Goal: Task Accomplishment & Management: Manage account settings

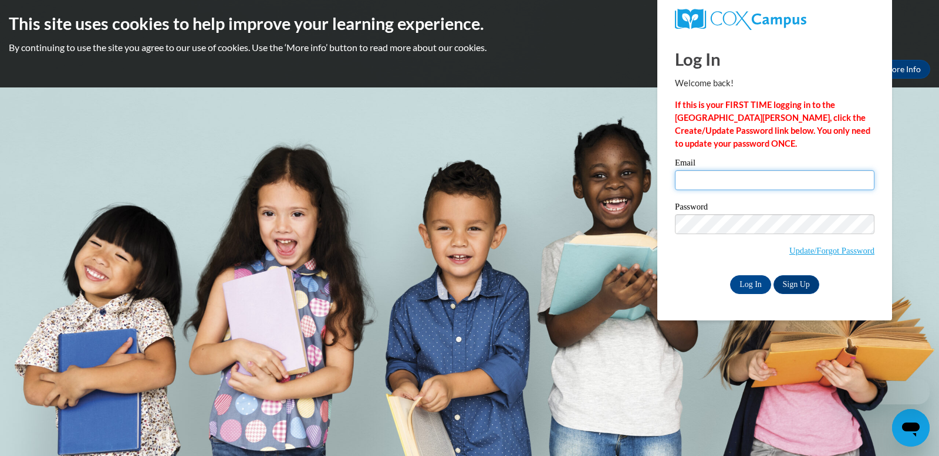
click at [689, 174] on input "Email" at bounding box center [775, 180] width 200 height 20
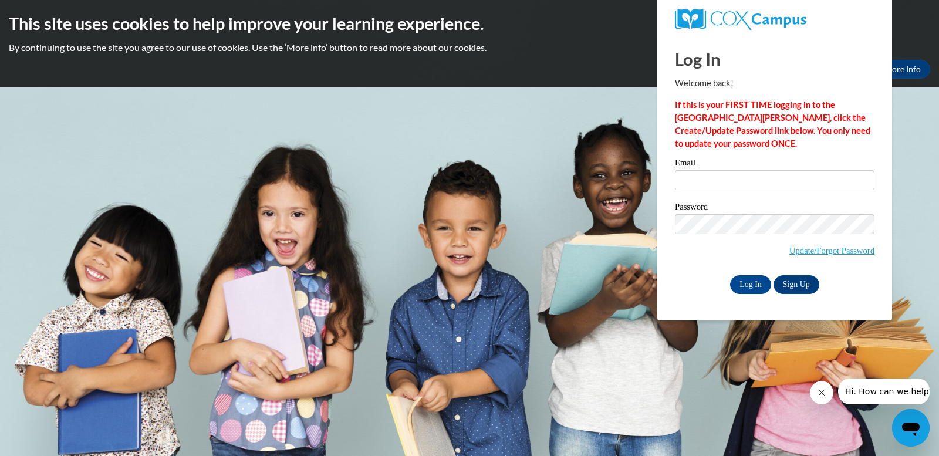
click at [776, 108] on strong "If this is your FIRST TIME logging in to the NEW Cox Campus, click the Create/U…" at bounding box center [773, 124] width 196 height 49
click at [700, 119] on strong "If this is your FIRST TIME logging in to the NEW Cox Campus, click the Create/U…" at bounding box center [773, 124] width 196 height 49
click at [682, 109] on strong "If this is your FIRST TIME logging in to the NEW Cox Campus, click the Create/U…" at bounding box center [773, 124] width 196 height 49
click at [692, 141] on strong "If this is your FIRST TIME logging in to the NEW Cox Campus, click the Create/U…" at bounding box center [773, 124] width 196 height 49
drag, startPoint x: 692, startPoint y: 141, endPoint x: 795, endPoint y: 114, distance: 106.8
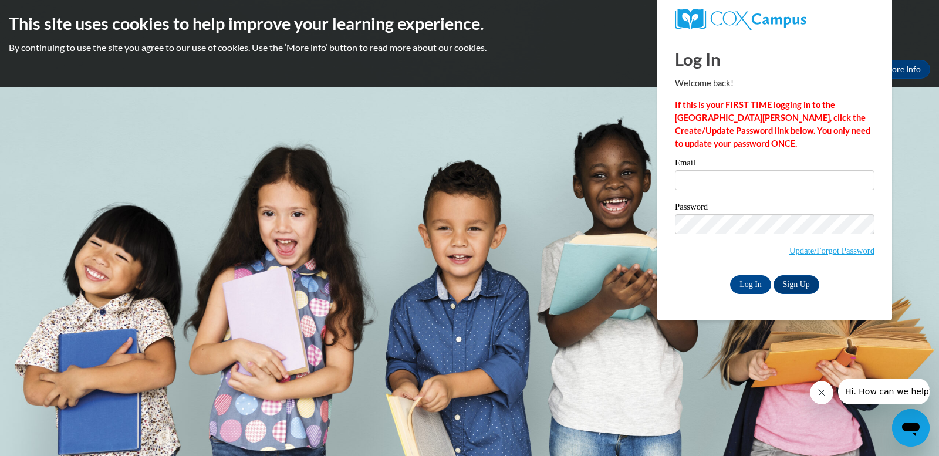
click at [795, 114] on strong "If this is your FIRST TIME logging in to the NEW Cox Campus, click the Create/U…" at bounding box center [773, 124] width 196 height 49
click at [800, 281] on link "Sign Up" at bounding box center [797, 284] width 46 height 19
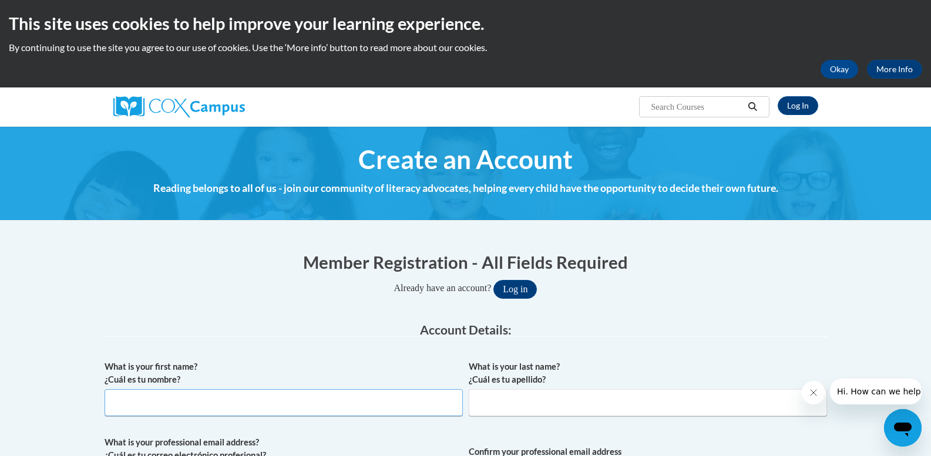
click at [235, 405] on input "What is your first name? ¿Cuál es tu nombre?" at bounding box center [284, 402] width 358 height 27
type input "Kelley"
type input "Hasselbach"
type input "dhasselbach25@gmail.com"
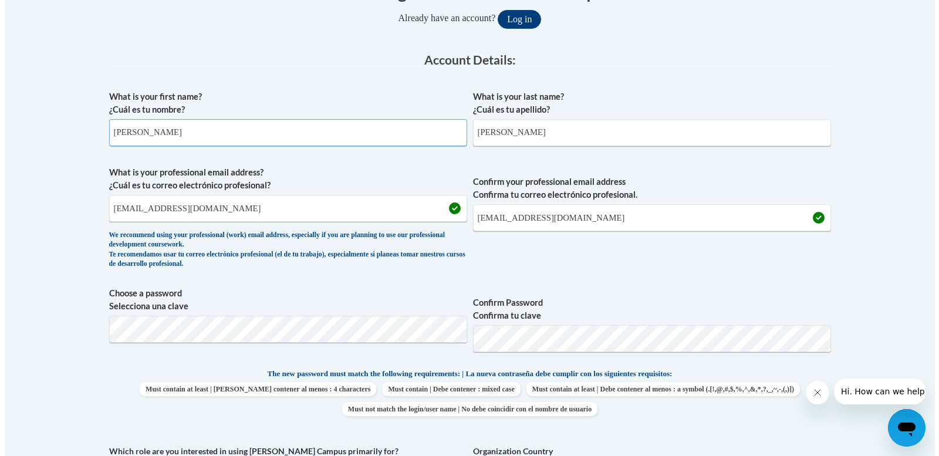
scroll to position [272, 0]
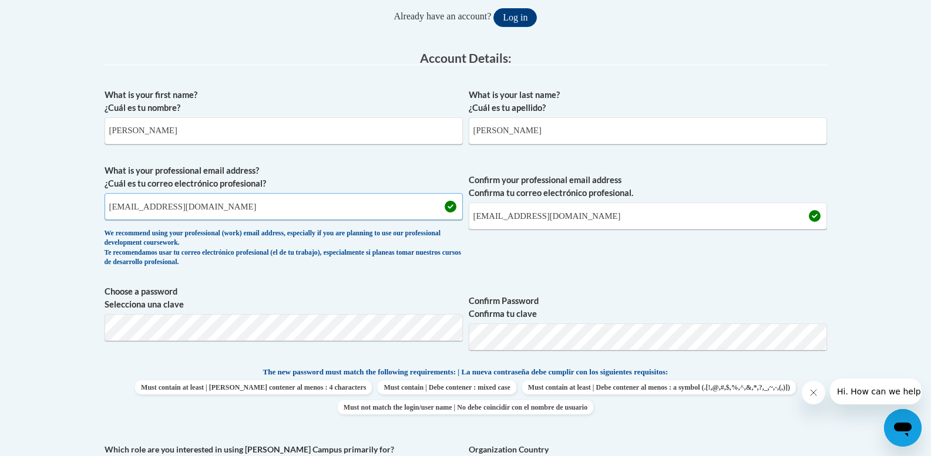
click at [227, 211] on input "dhasselbach25@gmail.com" at bounding box center [284, 206] width 358 height 27
drag, startPoint x: 227, startPoint y: 211, endPoint x: 92, endPoint y: 213, distance: 135.0
click at [92, 213] on body "This site uses cookies to help improve your learning experience. By continuing …" at bounding box center [465, 438] width 931 height 1421
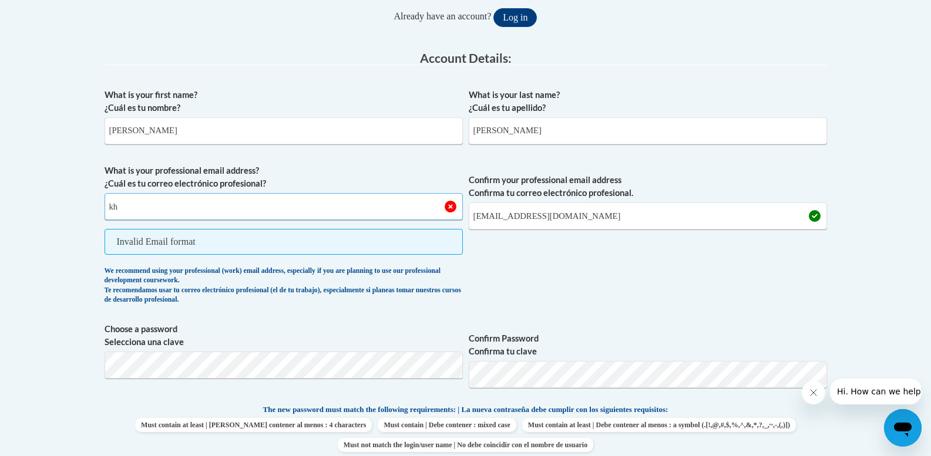
type input "khasselbach@npesc.org"
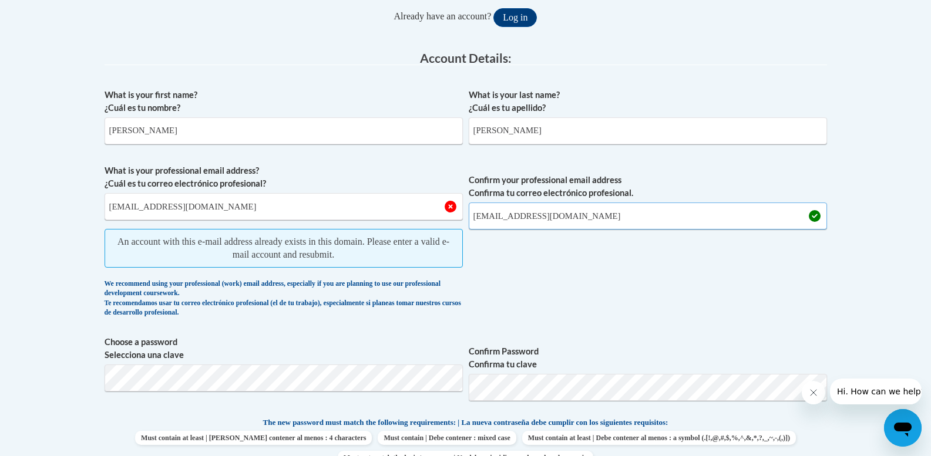
drag, startPoint x: 578, startPoint y: 218, endPoint x: 450, endPoint y: 223, distance: 128.1
click at [450, 223] on span "What is your professional email address? ¿Cuál es tu correo electrónico profesi…" at bounding box center [466, 243] width 722 height 159
type input "khasselbach@npesc.org"
click at [355, 325] on div "What is your first name? ¿Cuál es tu nombre? Kelley What is your last name? ¿Cu…" at bounding box center [466, 376] width 722 height 586
click at [525, 19] on button "Log in" at bounding box center [514, 17] width 43 height 19
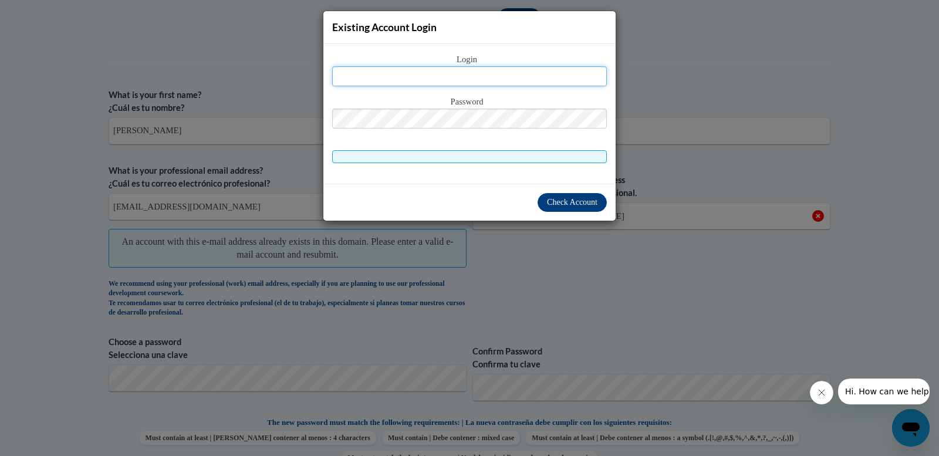
click at [460, 82] on input "text" at bounding box center [469, 76] width 275 height 20
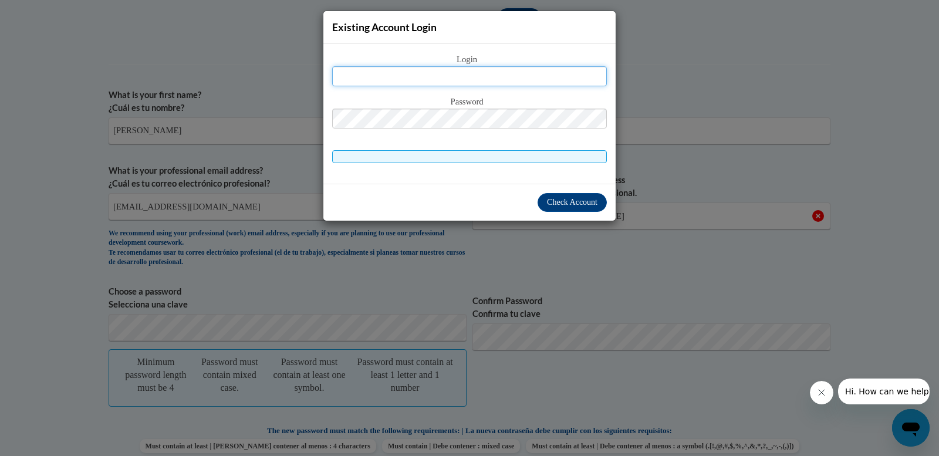
type input "[EMAIL_ADDRESS][DOMAIN_NAME]"
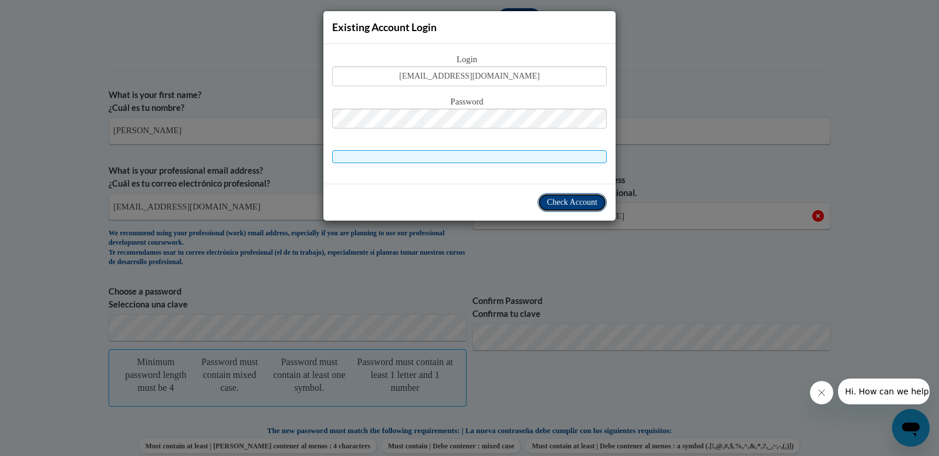
click at [580, 198] on span "Check Account" at bounding box center [572, 202] width 50 height 9
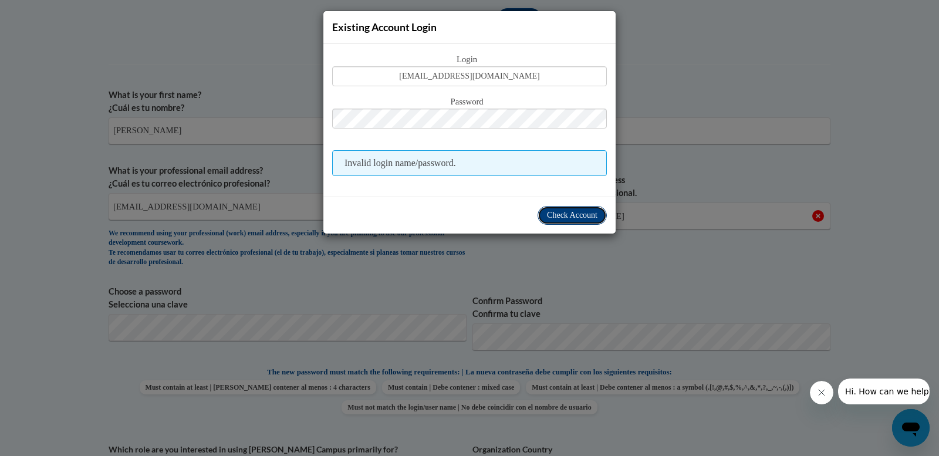
click at [558, 212] on span "Check Account" at bounding box center [572, 215] width 50 height 9
click at [573, 216] on span "Check Account" at bounding box center [572, 215] width 50 height 9
click at [573, 215] on span "Check Account" at bounding box center [572, 215] width 50 height 9
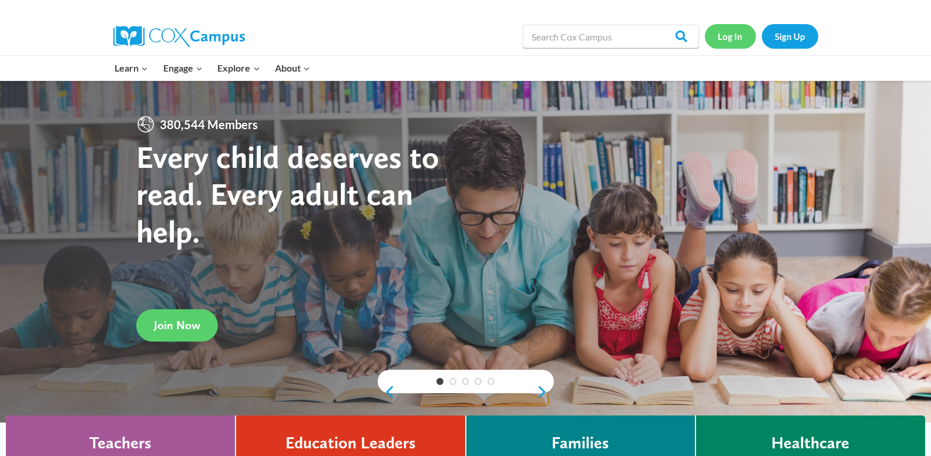
click at [729, 33] on link "Log In" at bounding box center [730, 36] width 51 height 24
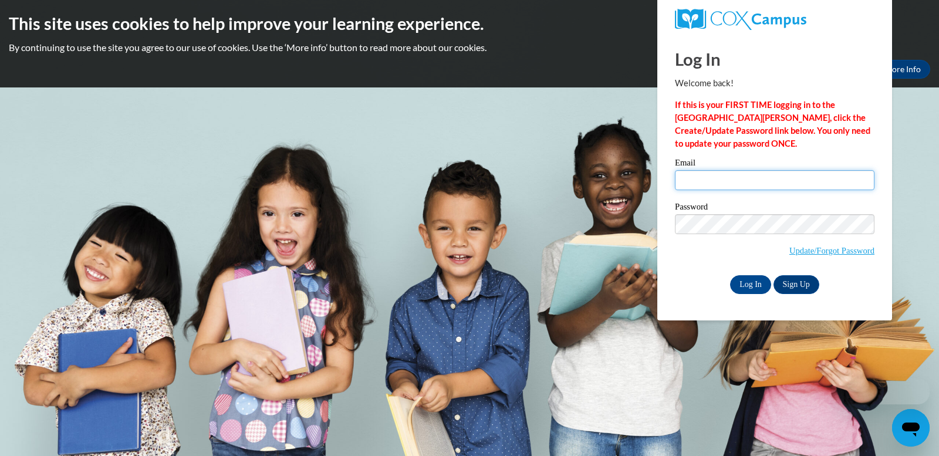
click at [686, 173] on input "Email" at bounding box center [775, 180] width 200 height 20
click at [739, 225] on div "Email Password Update/Forgot Password Log In Sign Up OR" at bounding box center [775, 226] width 200 height 135
click at [693, 183] on input "Email" at bounding box center [775, 180] width 200 height 20
type input "khasselbach@npesc.org"
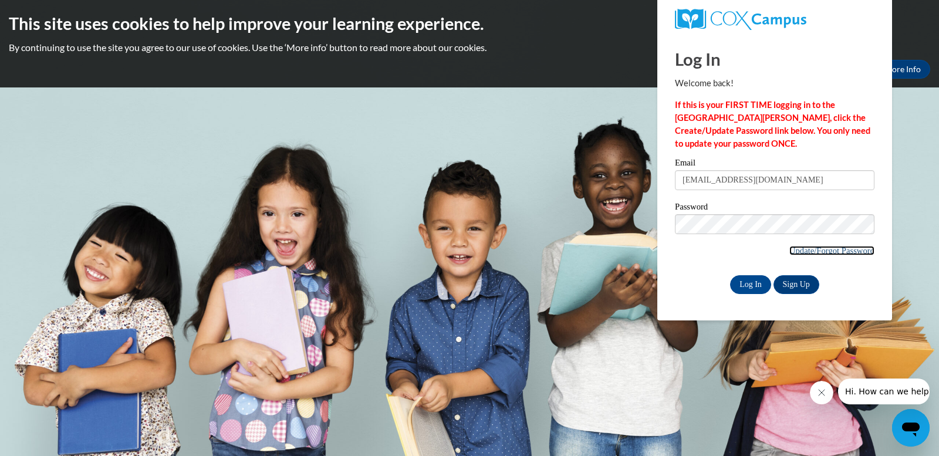
click at [824, 252] on link "Update/Forgot Password" at bounding box center [832, 250] width 85 height 9
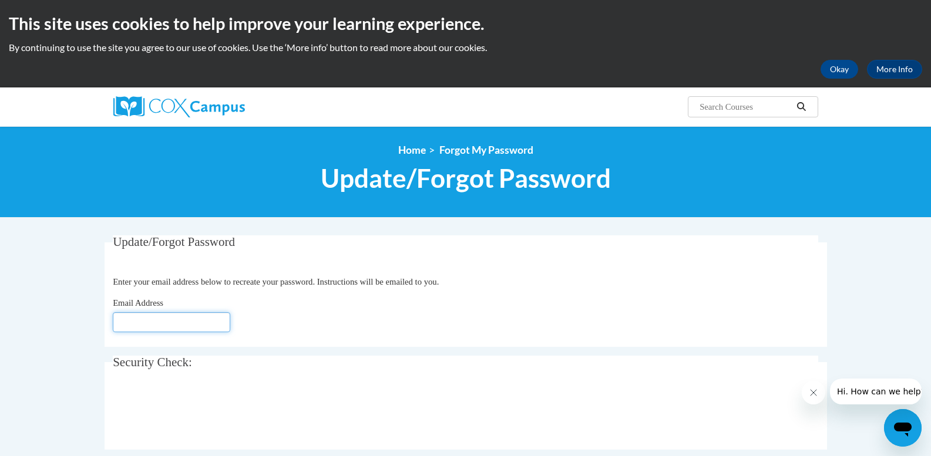
click at [171, 328] on input "Email Address" at bounding box center [171, 322] width 117 height 20
type input "[EMAIL_ADDRESS][DOMAIN_NAME]"
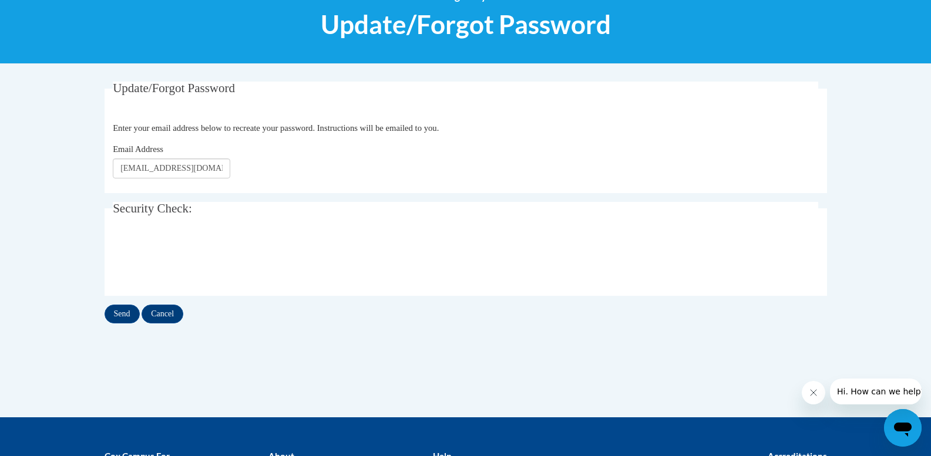
scroll to position [154, 0]
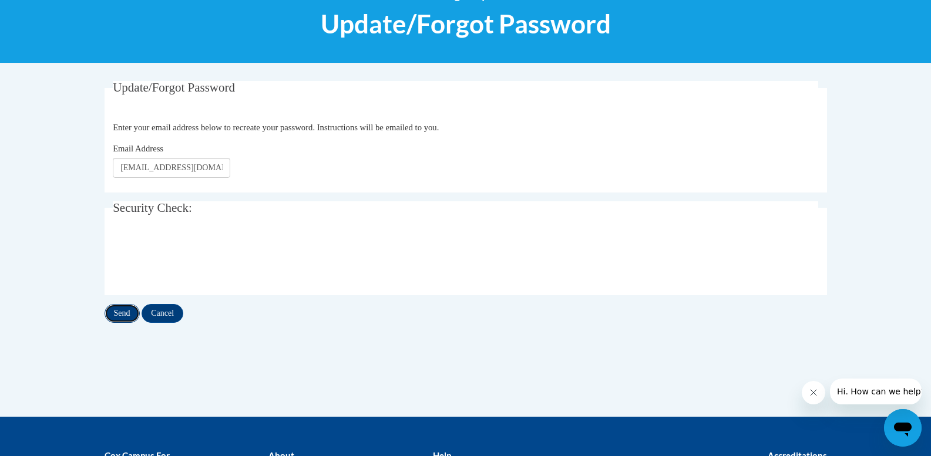
click at [111, 315] on input "Send" at bounding box center [122, 313] width 35 height 19
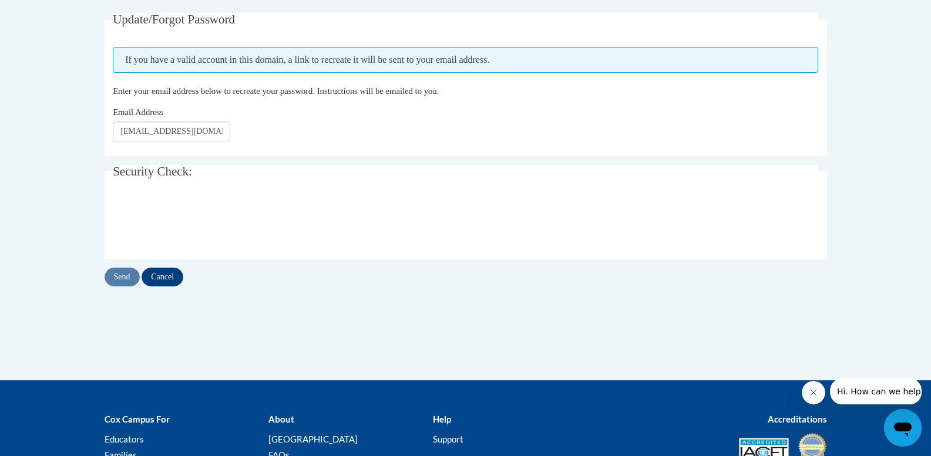
scroll to position [237, 0]
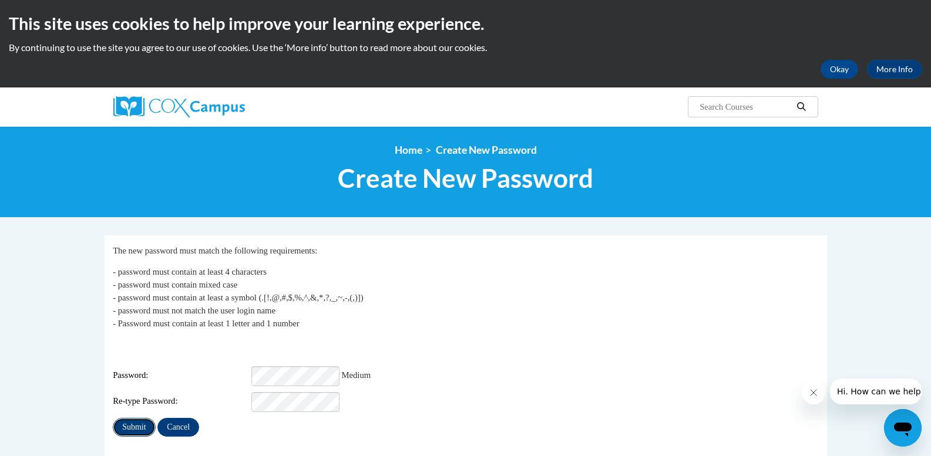
click at [141, 418] on input "Submit" at bounding box center [134, 427] width 42 height 19
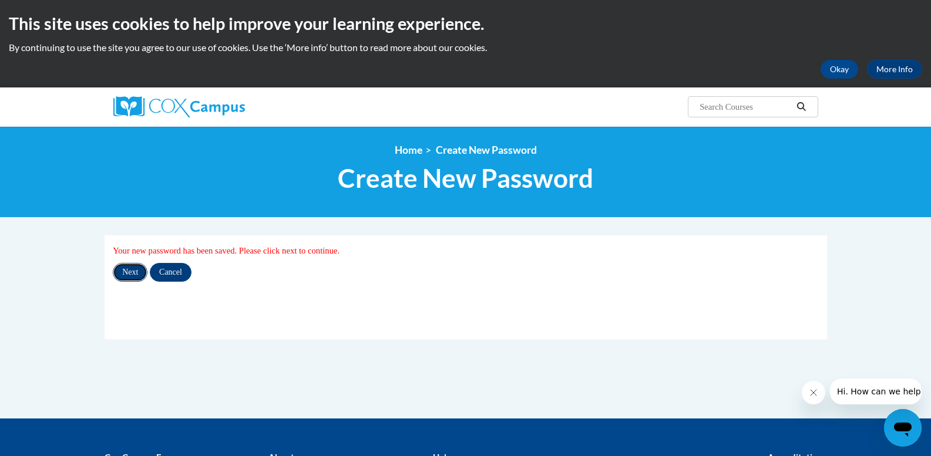
click at [126, 271] on input "Next" at bounding box center [130, 272] width 35 height 19
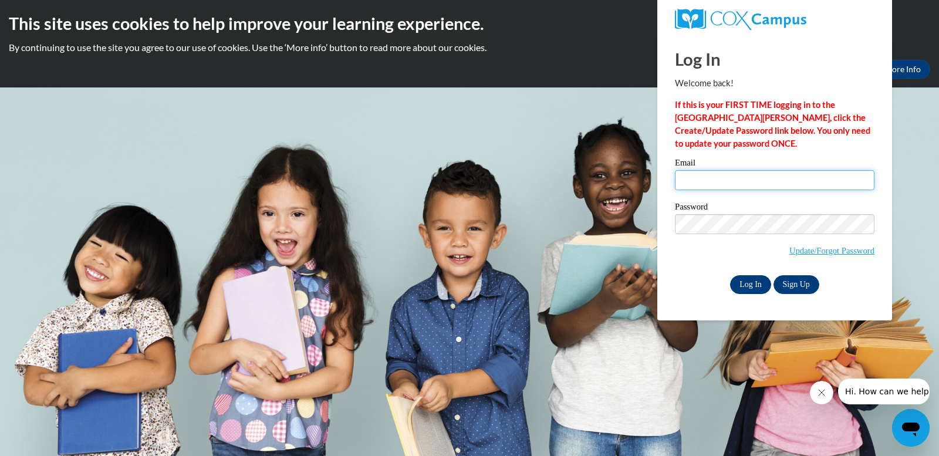
type input "[EMAIL_ADDRESS][DOMAIN_NAME]"
click at [751, 284] on input "Log In" at bounding box center [750, 284] width 41 height 19
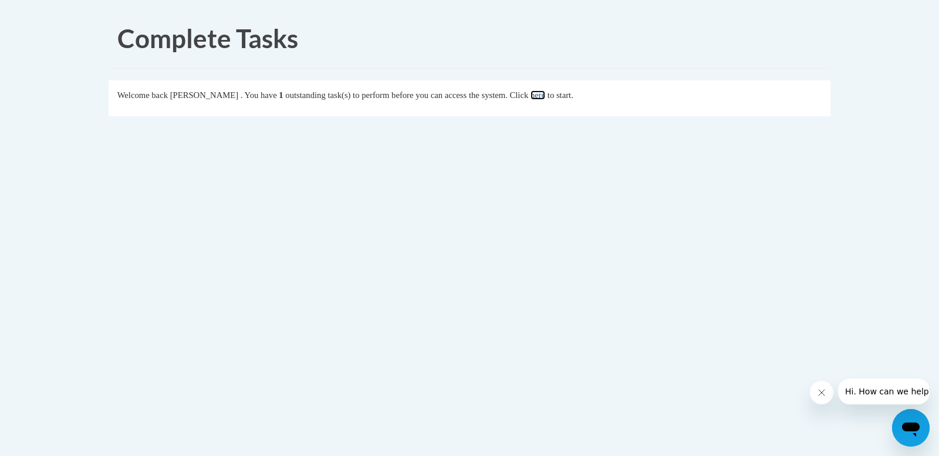
click at [545, 95] on link "here" at bounding box center [538, 94] width 15 height 9
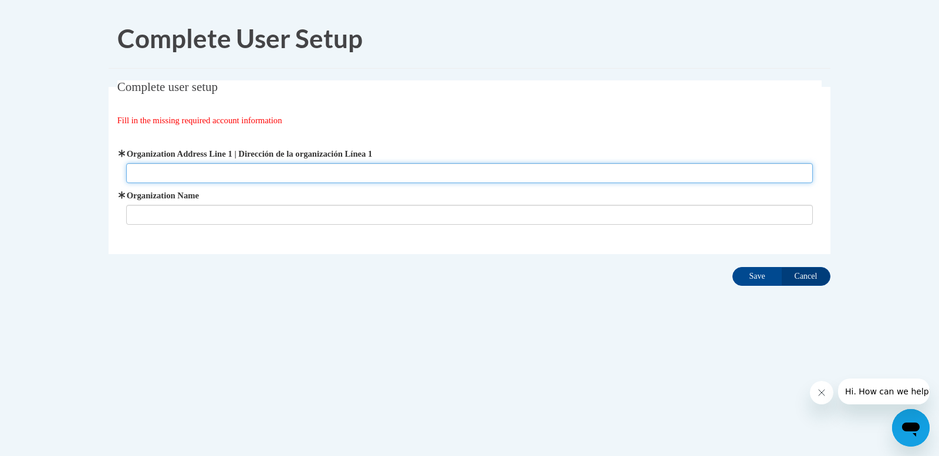
click at [194, 167] on input "Organization Address Line 1 | Dirección de la organización Línea 1" at bounding box center [469, 173] width 687 height 20
type input "4918 Milan Rd Sandusky ohio 44870"
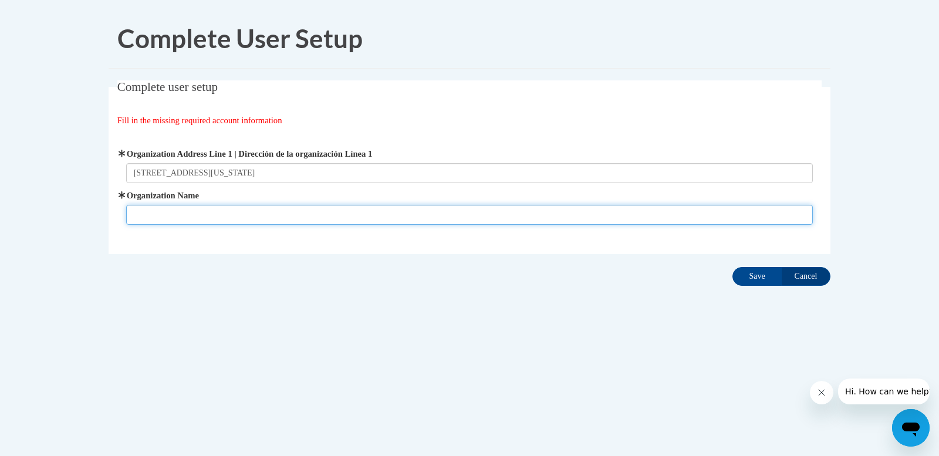
click at [150, 214] on input "Organization Name" at bounding box center [469, 215] width 687 height 20
type input "North Point ESC"
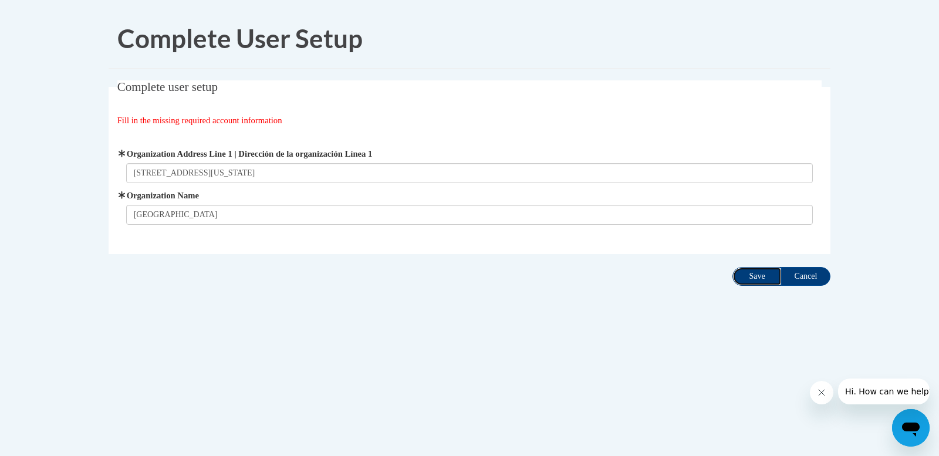
click at [754, 272] on input "Save" at bounding box center [757, 276] width 49 height 19
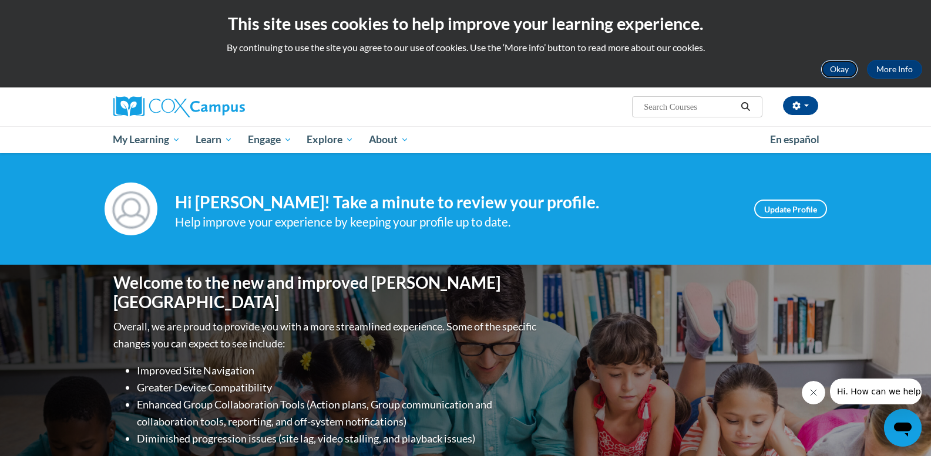
click at [841, 67] on button "Okay" at bounding box center [839, 69] width 38 height 19
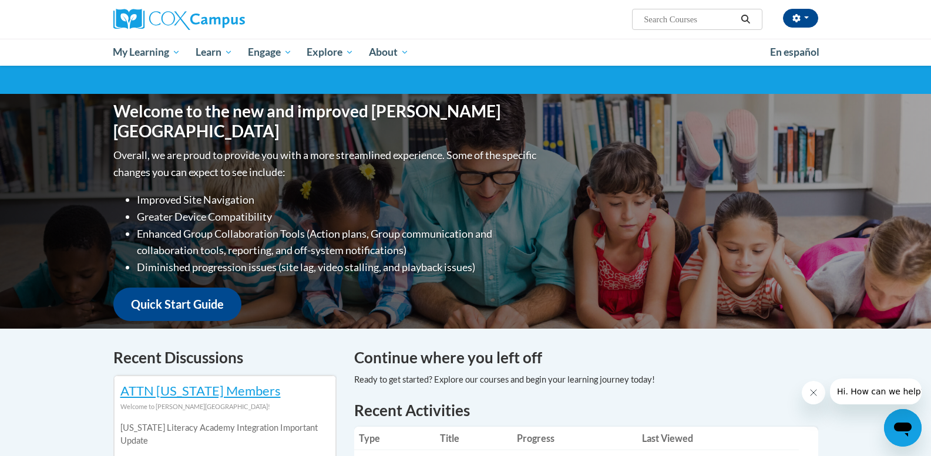
scroll to position [79, 0]
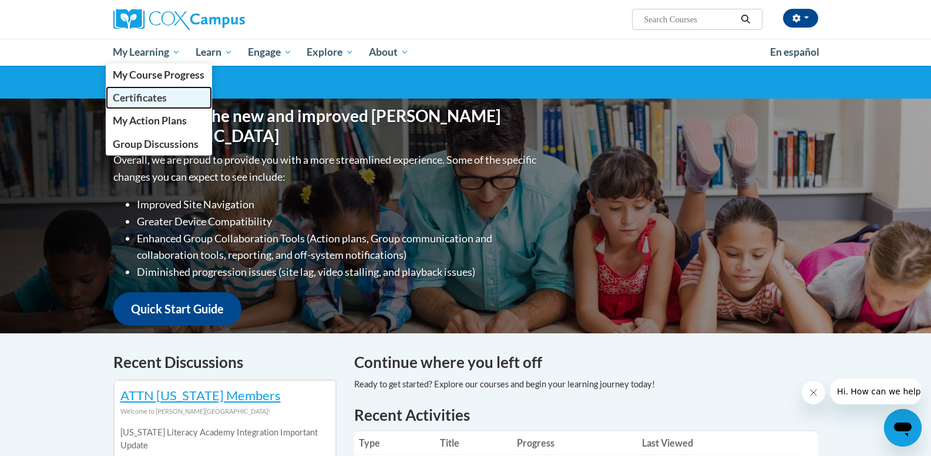
click at [147, 100] on span "Certificates" at bounding box center [140, 98] width 54 height 12
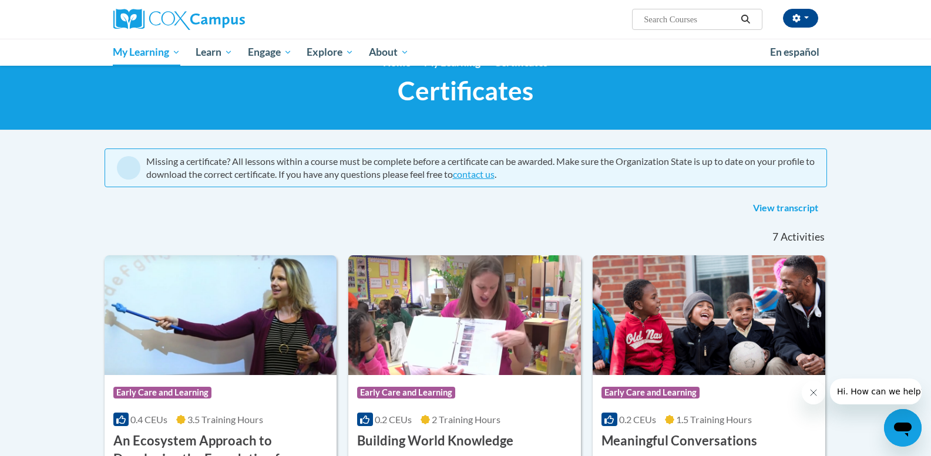
scroll to position [21, 0]
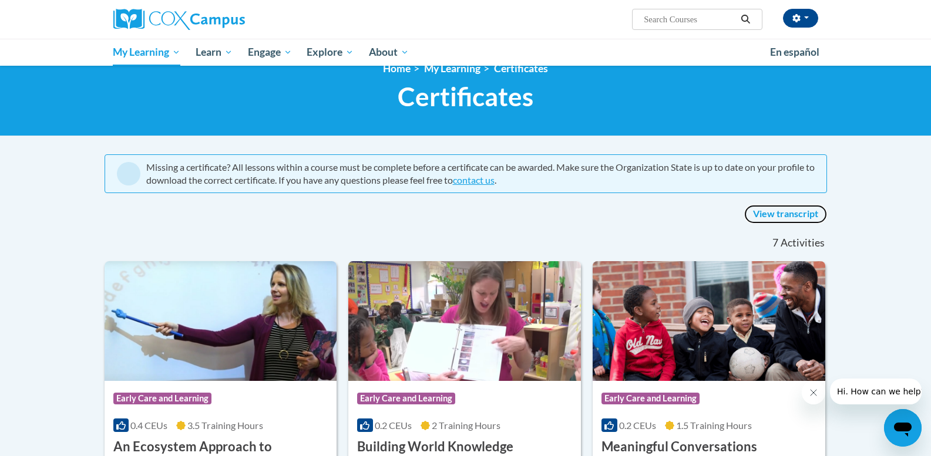
click at [806, 211] on link "View transcript" at bounding box center [785, 214] width 83 height 19
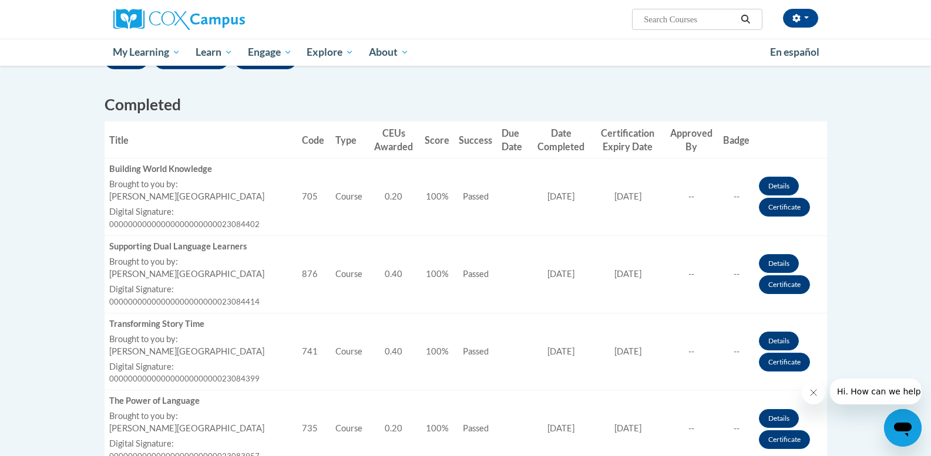
scroll to position [322, 0]
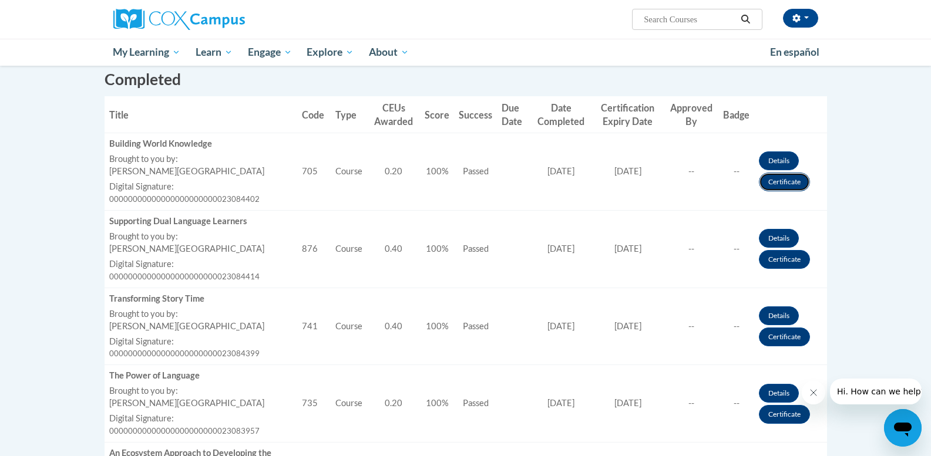
click at [776, 178] on link "Certificate" at bounding box center [784, 182] width 51 height 19
click at [775, 184] on link "Certificate" at bounding box center [784, 182] width 51 height 19
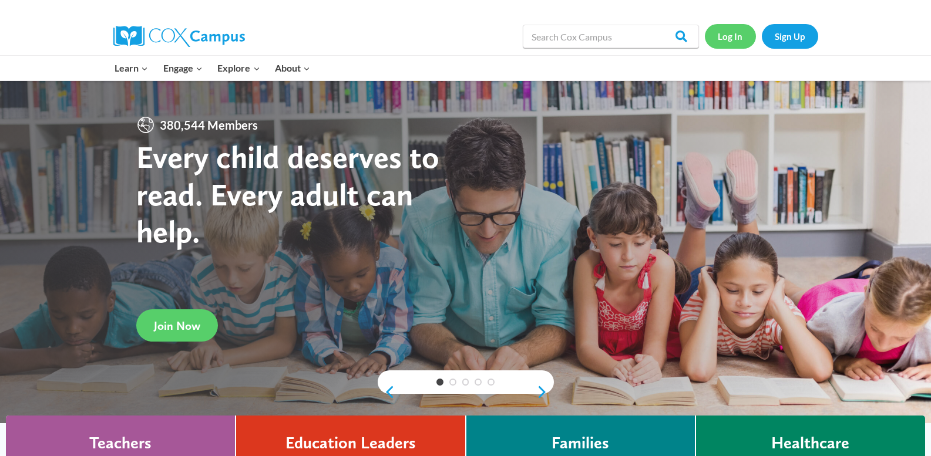
click at [727, 42] on link "Log In" at bounding box center [730, 36] width 51 height 24
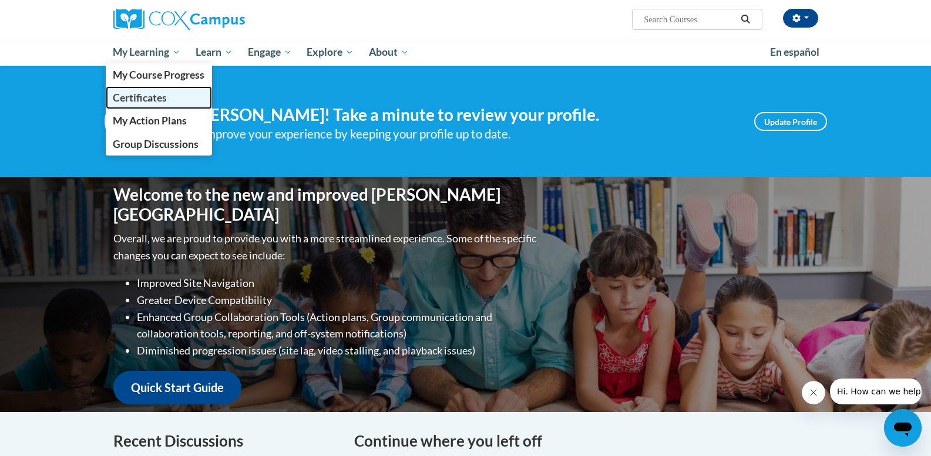
click at [164, 99] on span "Certificates" at bounding box center [140, 98] width 54 height 12
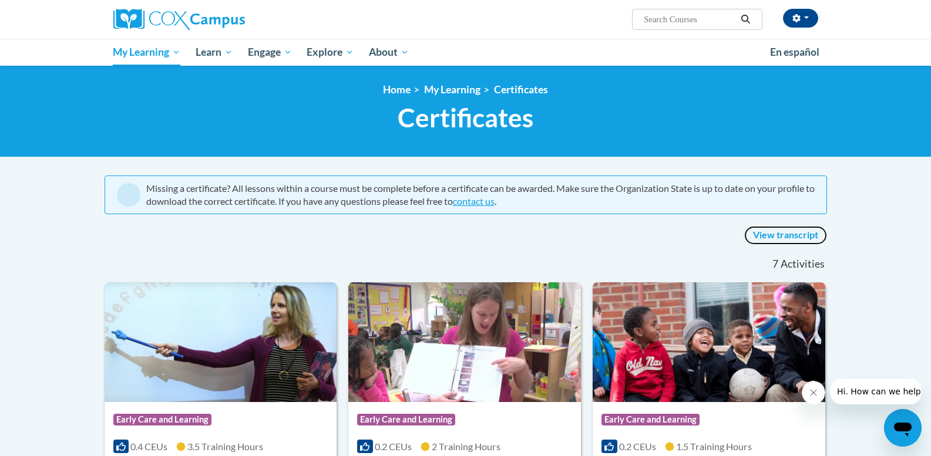
click at [781, 230] on link "View transcript" at bounding box center [785, 235] width 83 height 19
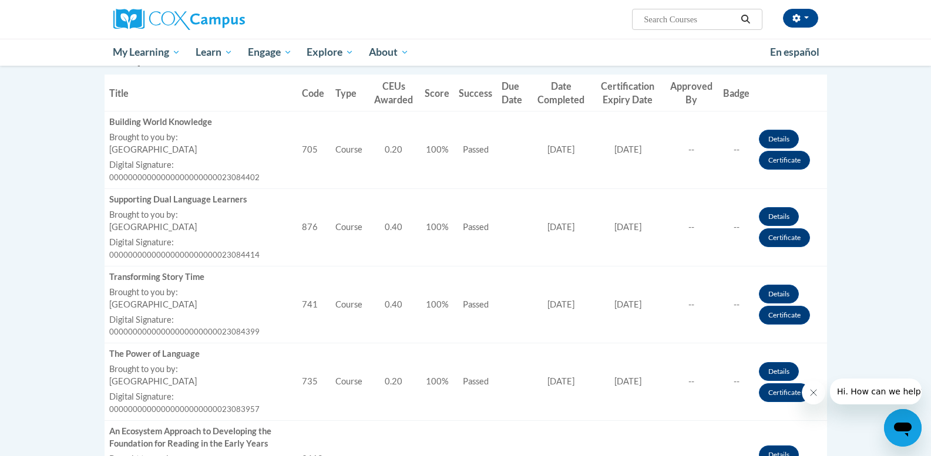
scroll to position [349, 0]
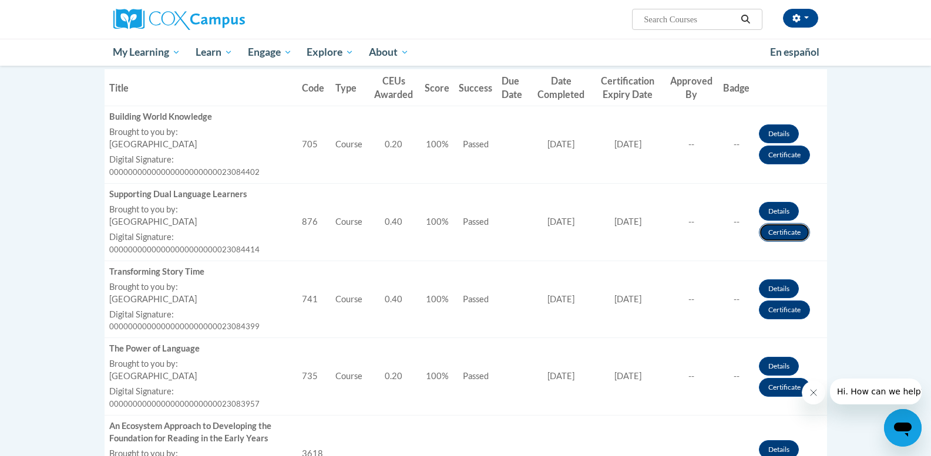
click at [786, 232] on link "Certificate" at bounding box center [784, 232] width 51 height 19
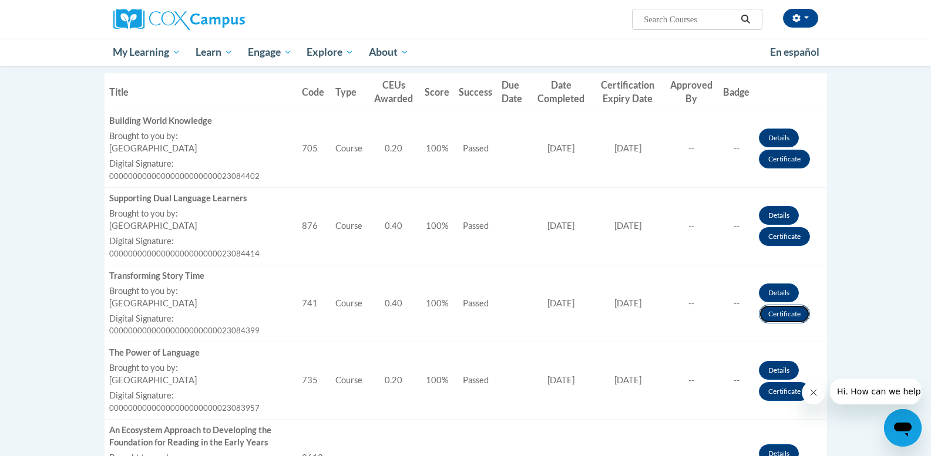
click at [776, 312] on link "Certificate" at bounding box center [784, 314] width 51 height 19
click at [788, 392] on link "Certificate" at bounding box center [784, 391] width 51 height 19
click at [811, 388] on icon "Close message from company" at bounding box center [812, 392] width 9 height 9
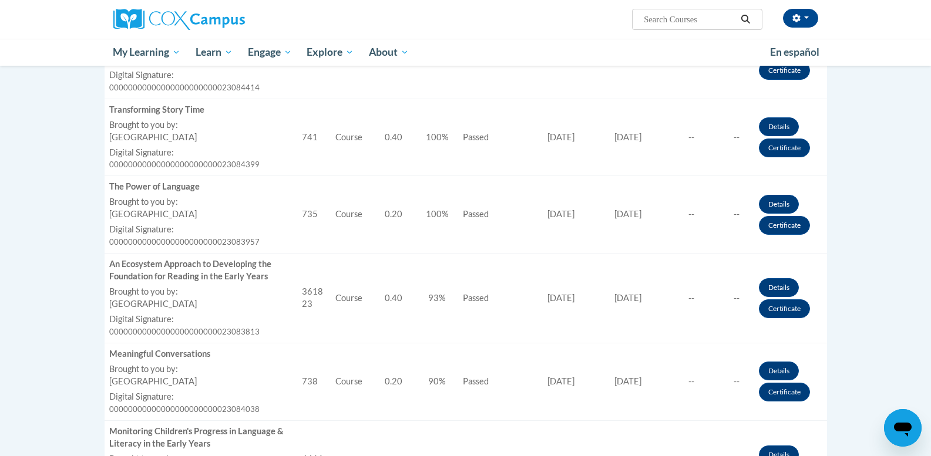
scroll to position [513, 0]
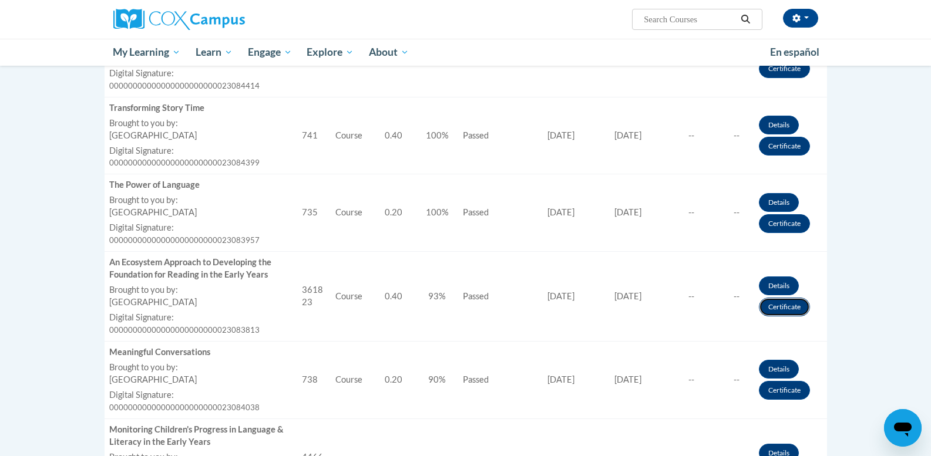
click at [784, 307] on link "Certificate" at bounding box center [784, 307] width 51 height 19
click at [781, 393] on link "Certificate" at bounding box center [784, 391] width 51 height 19
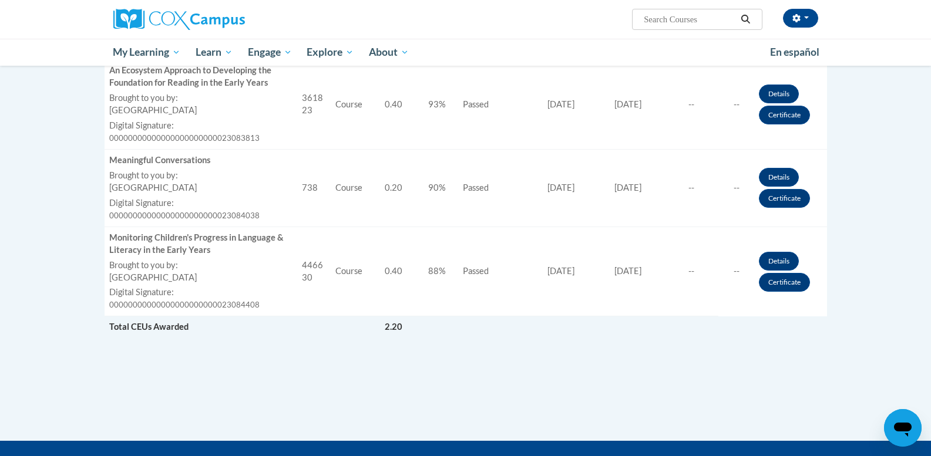
scroll to position [717, 0]
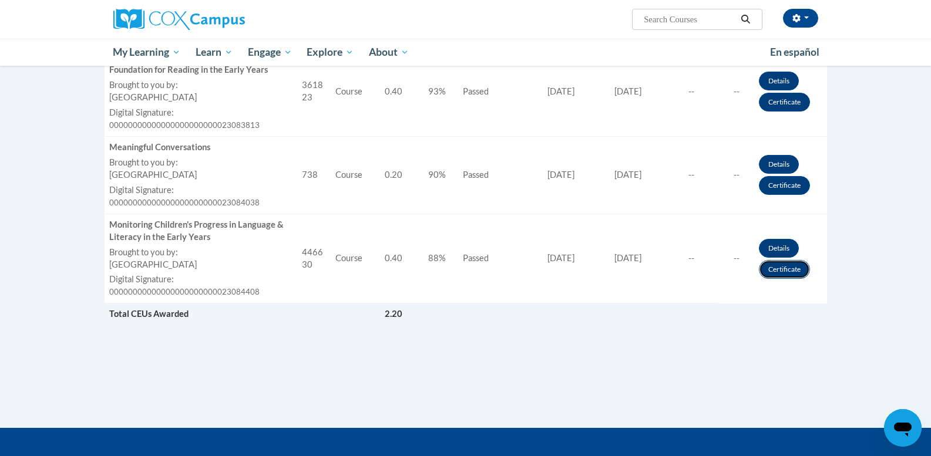
click at [774, 268] on link "Certificate" at bounding box center [784, 269] width 51 height 19
